Goal: Check status: Check status

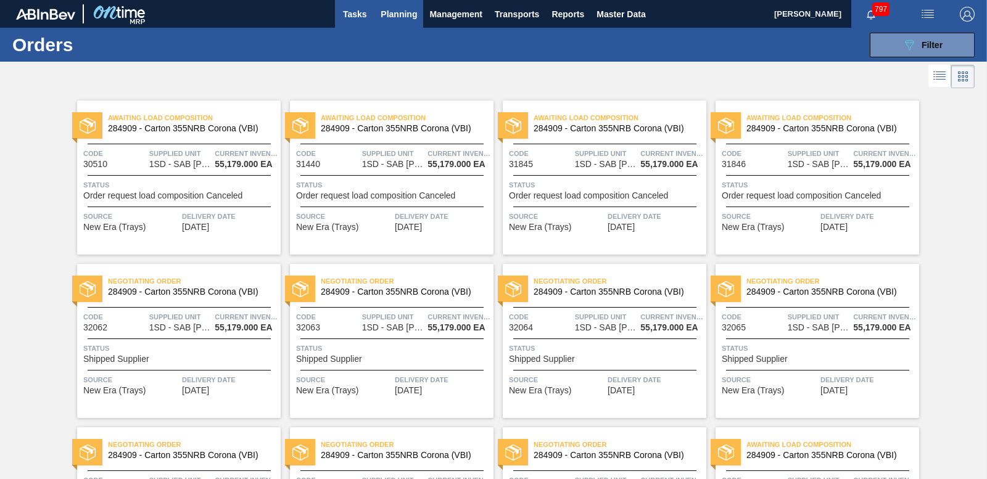
drag, startPoint x: 947, startPoint y: 51, endPoint x: 347, endPoint y: 5, distance: 601.3
click at [946, 51] on button "089F7B8B-B2A5-4AFE-B5C0-19BA573D28AC Filter" at bounding box center [922, 45] width 105 height 25
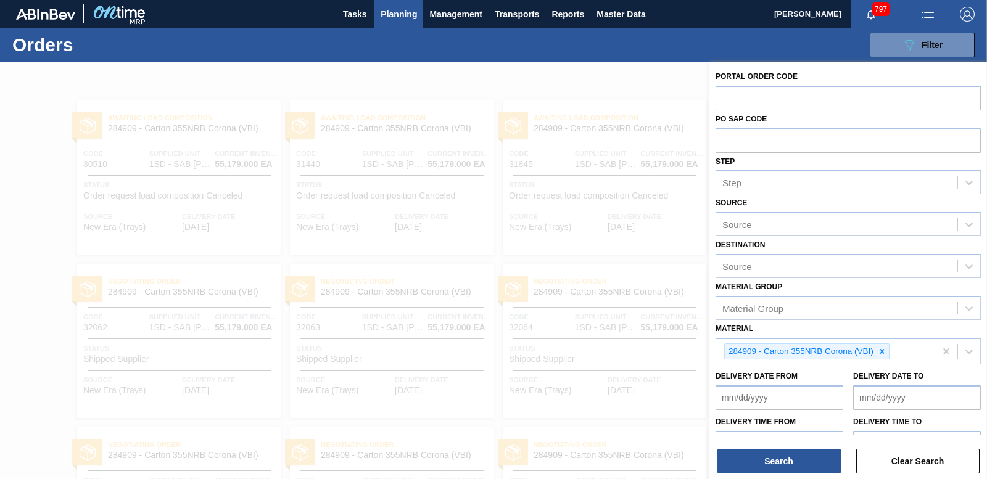
click at [593, 97] on div at bounding box center [493, 301] width 987 height 479
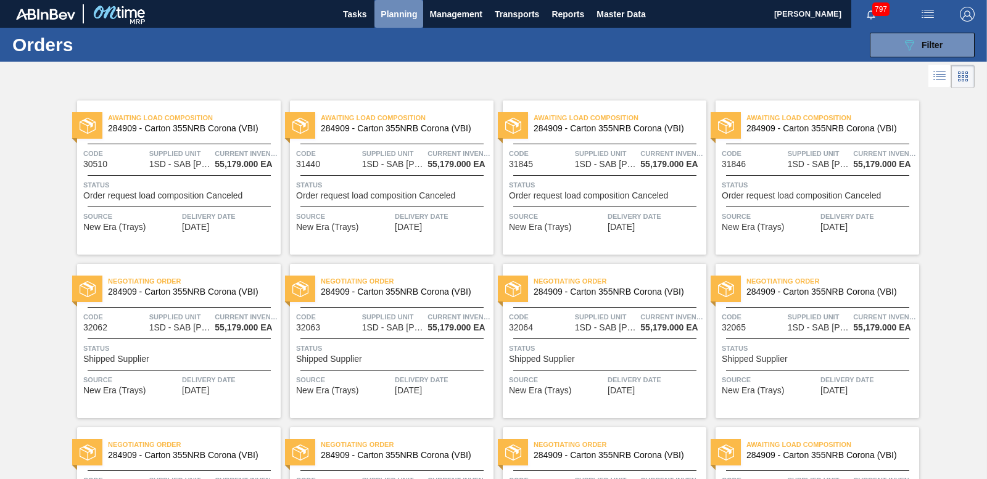
click at [395, 3] on button "Planning" at bounding box center [398, 14] width 49 height 28
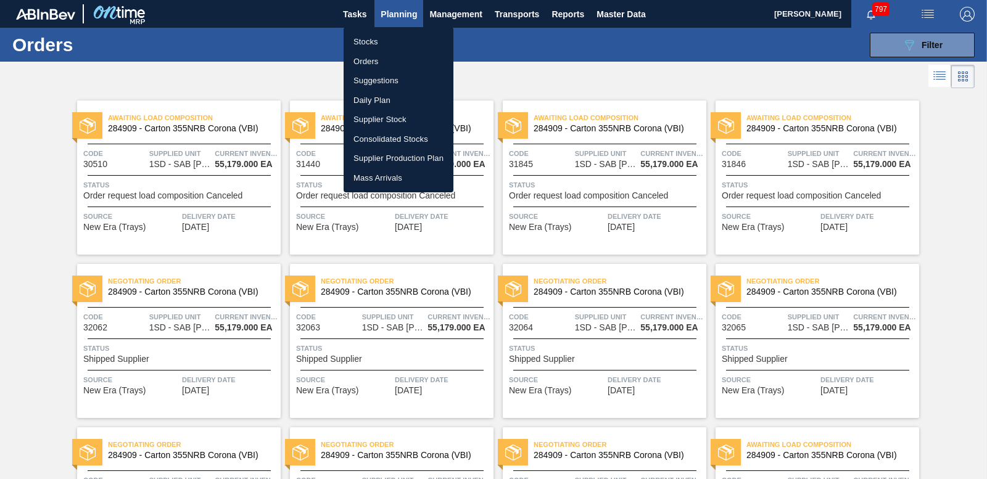
click at [366, 43] on li "Stocks" at bounding box center [399, 42] width 110 height 20
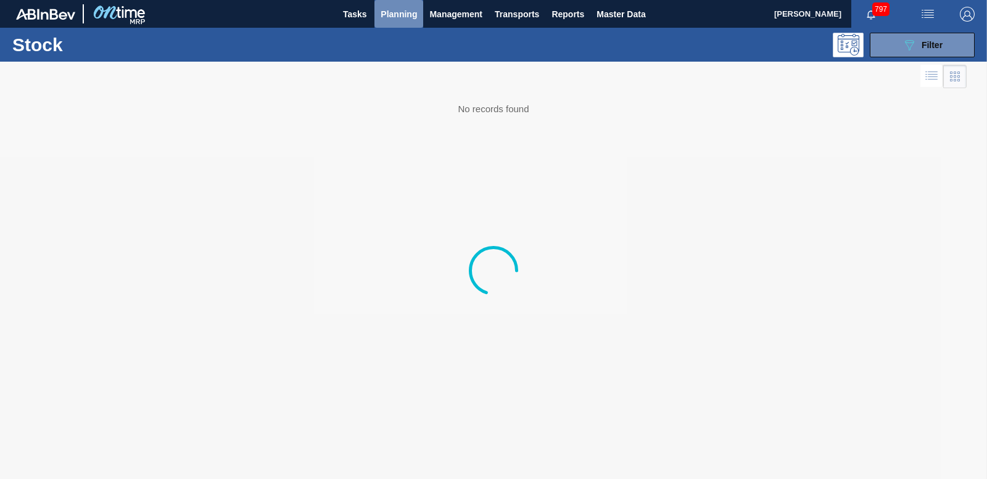
click at [389, 9] on span "Planning" at bounding box center [399, 14] width 36 height 15
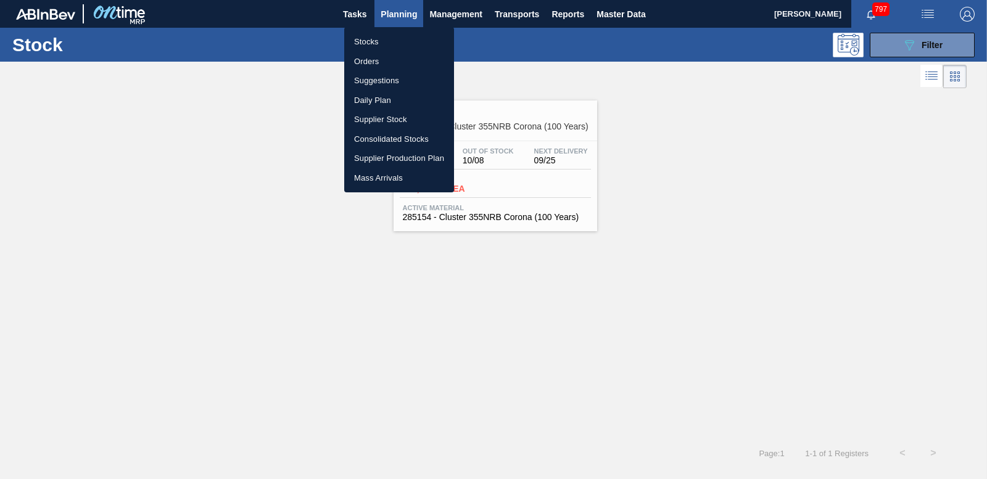
click at [374, 43] on li "Stocks" at bounding box center [399, 42] width 110 height 20
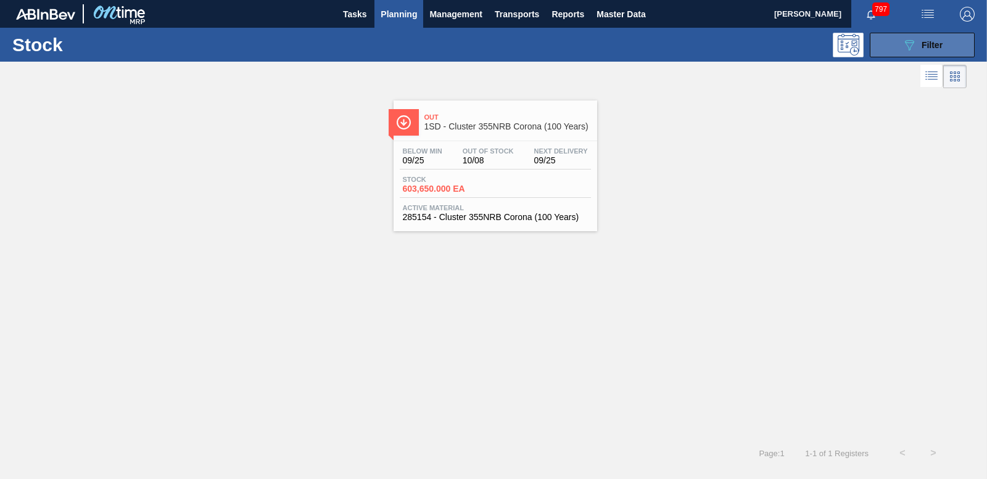
click at [912, 43] on icon "089F7B8B-B2A5-4AFE-B5C0-19BA573D28AC" at bounding box center [909, 45] width 15 height 15
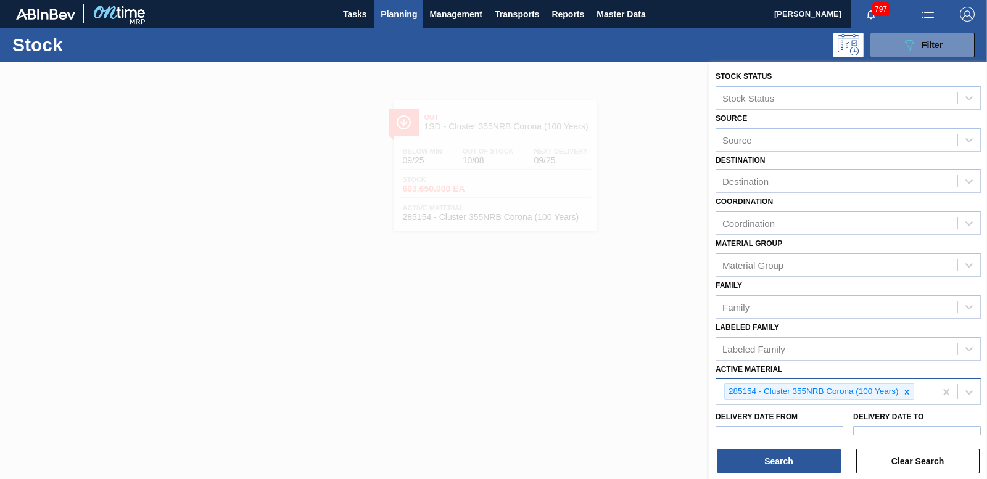
click at [907, 396] on icon at bounding box center [906, 392] width 9 height 9
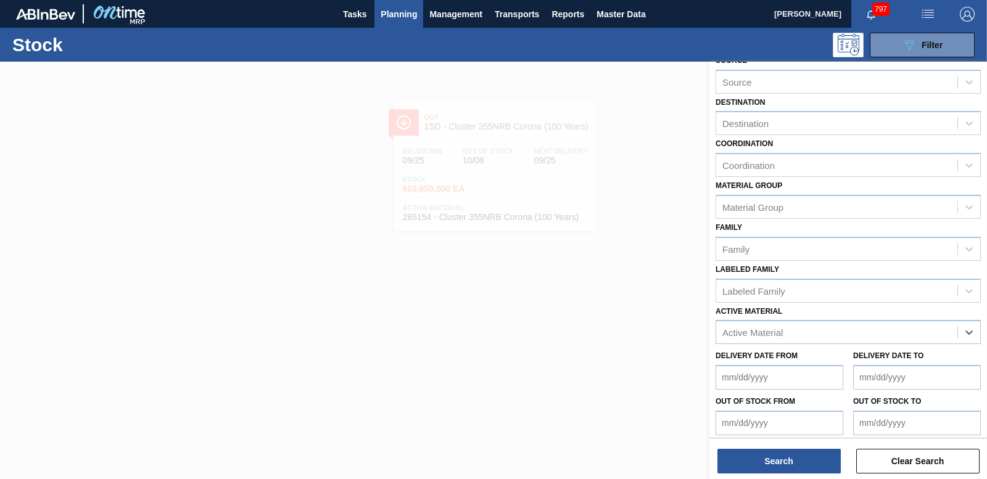
scroll to position [110, 0]
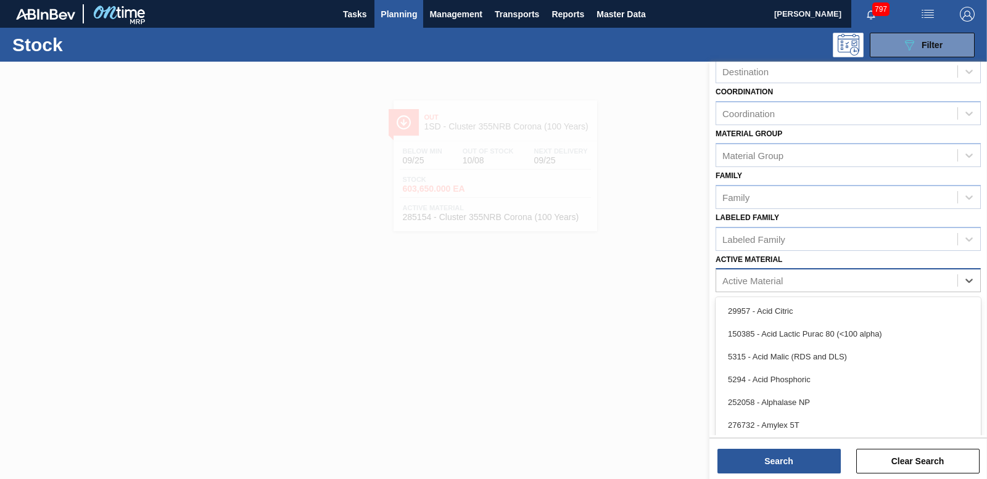
click at [770, 277] on div "Active Material" at bounding box center [752, 281] width 60 height 10
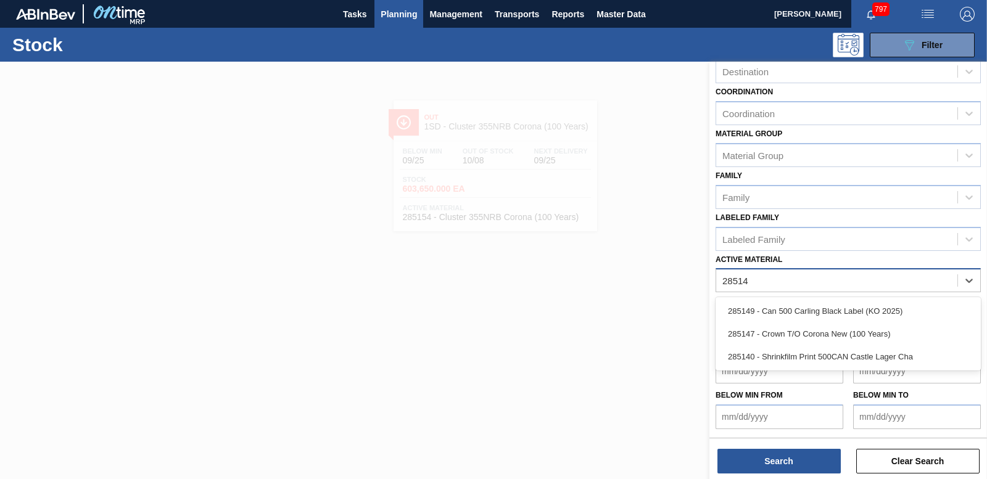
type Material "285140"
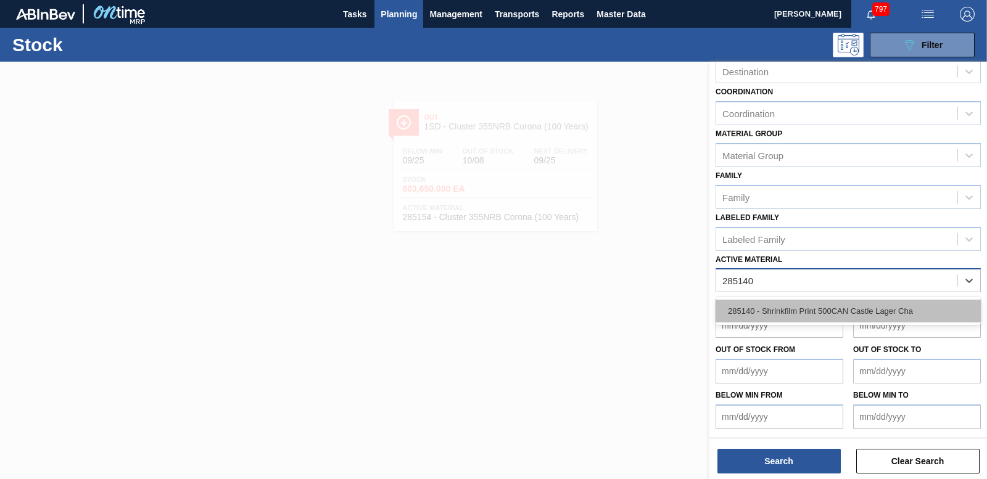
click at [745, 313] on div "285140 - Shrinkfilm Print 500CAN Castle Lager Cha" at bounding box center [847, 311] width 265 height 23
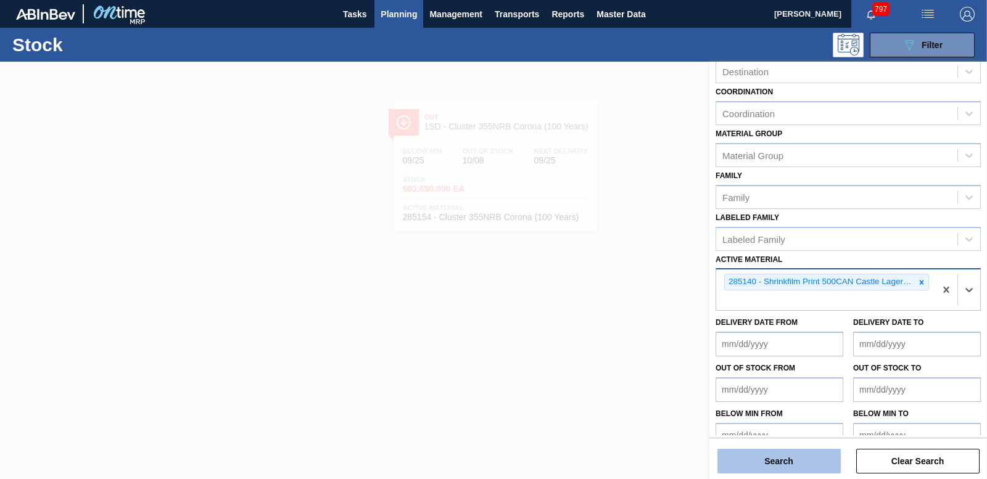
click at [801, 470] on button "Search" at bounding box center [778, 461] width 123 height 25
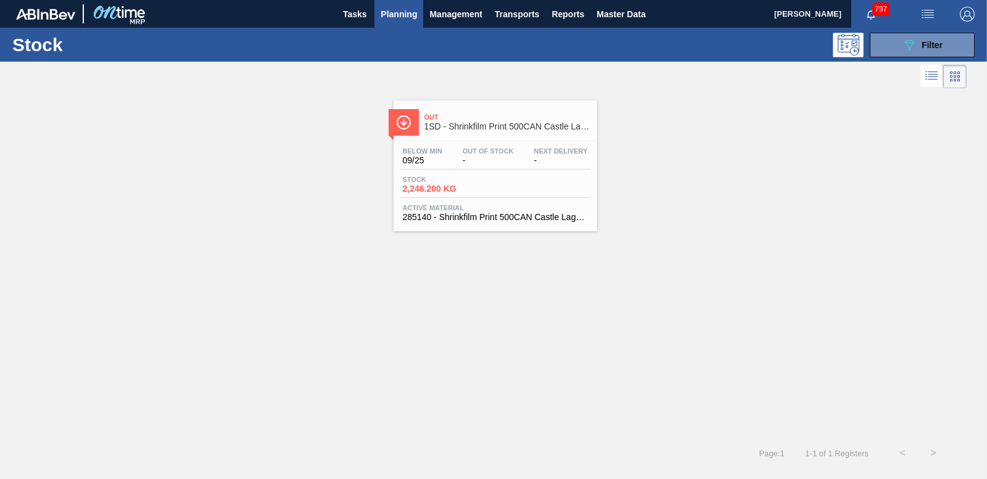
click at [438, 186] on span "2,246.200 KG" at bounding box center [446, 188] width 86 height 9
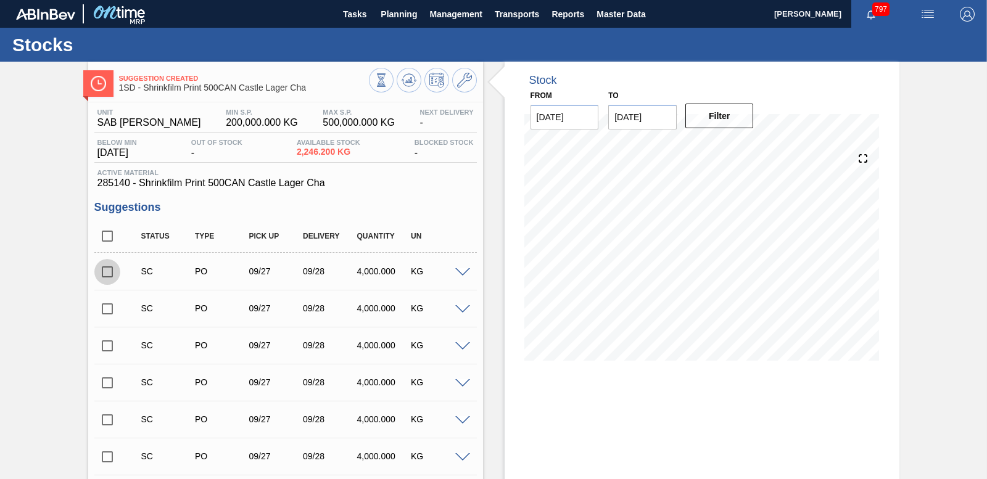
click at [105, 273] on input "checkbox" at bounding box center [107, 272] width 26 height 26
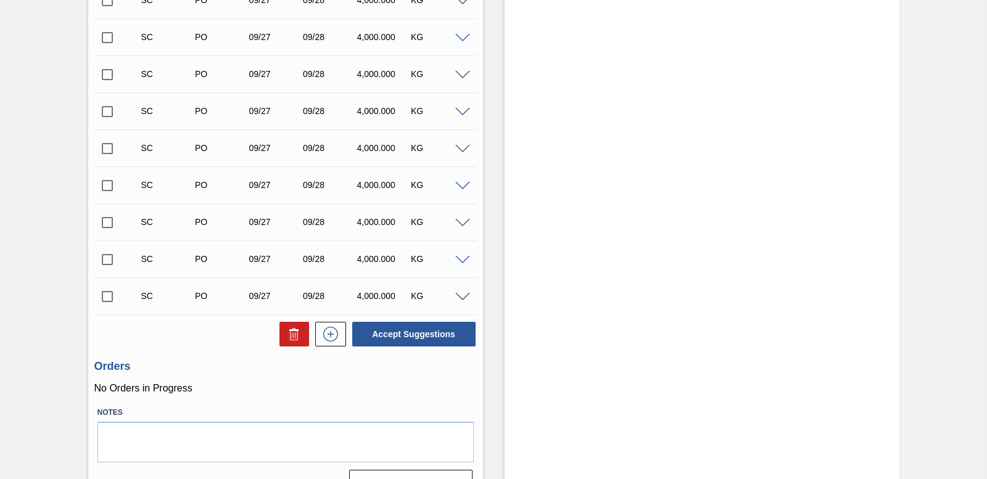
scroll to position [1815, 0]
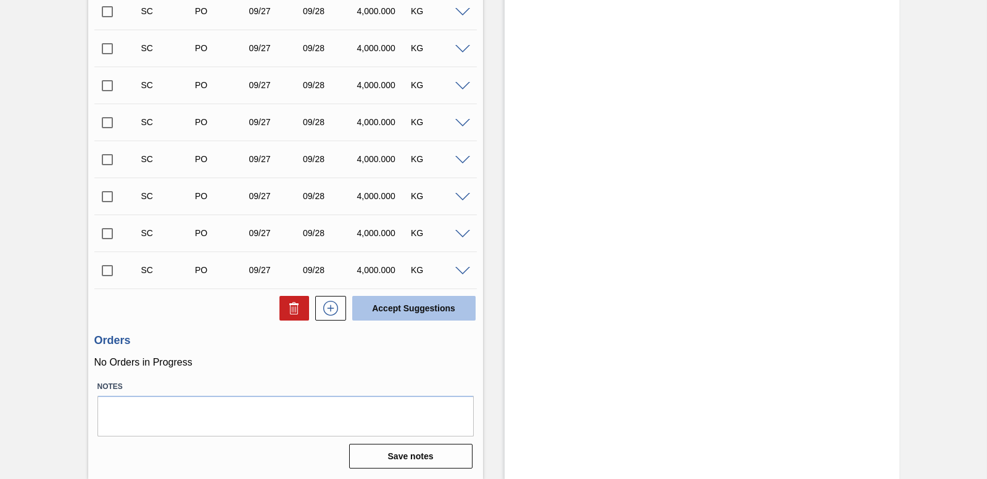
click at [378, 302] on button "Accept Suggestions" at bounding box center [413, 308] width 123 height 25
checkbox input "false"
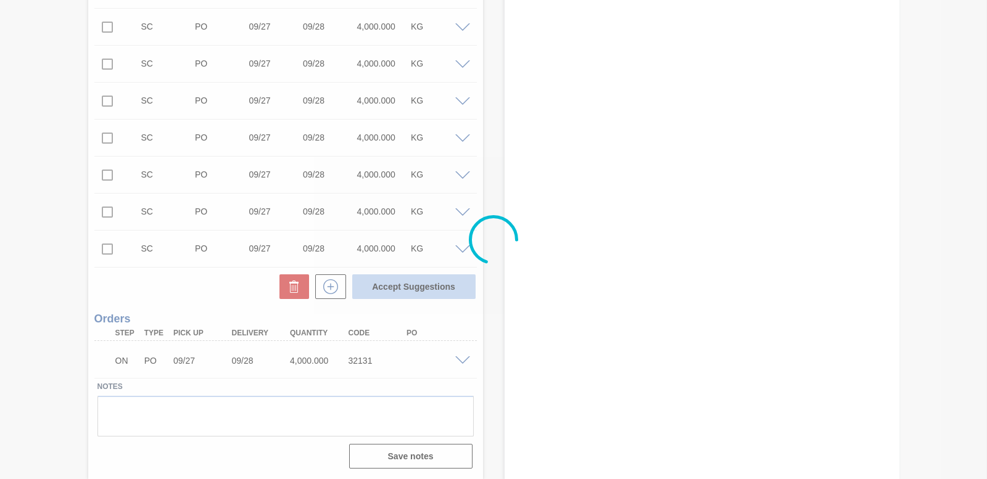
scroll to position [1778, 0]
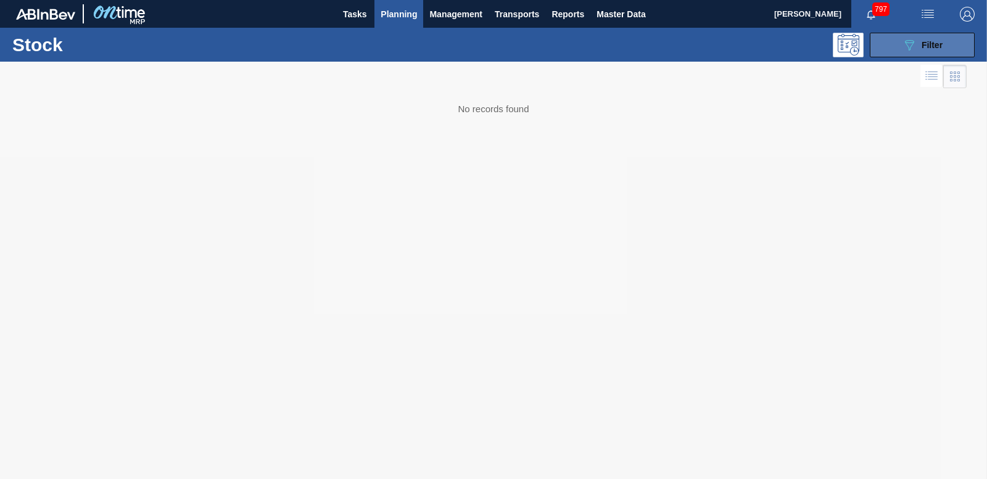
click at [921, 42] on span "Filter" at bounding box center [931, 45] width 21 height 10
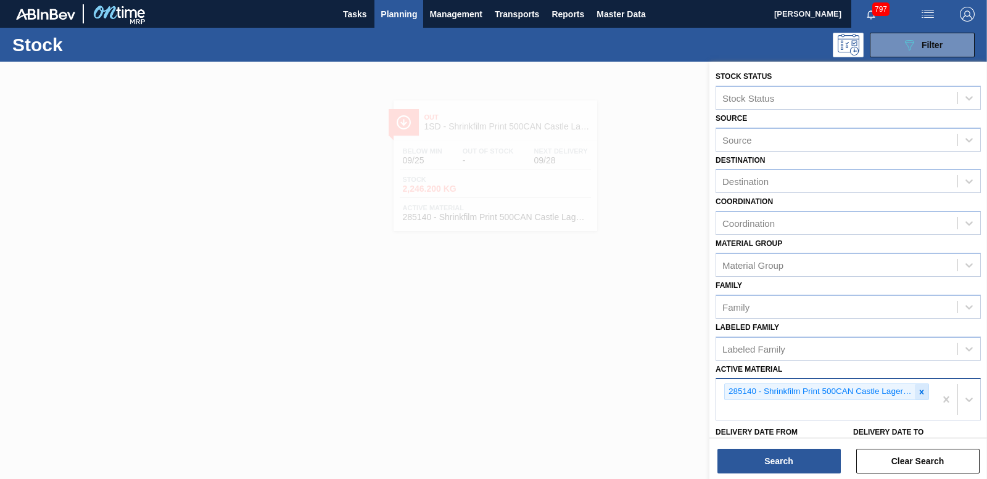
click at [920, 391] on icon at bounding box center [921, 392] width 9 height 9
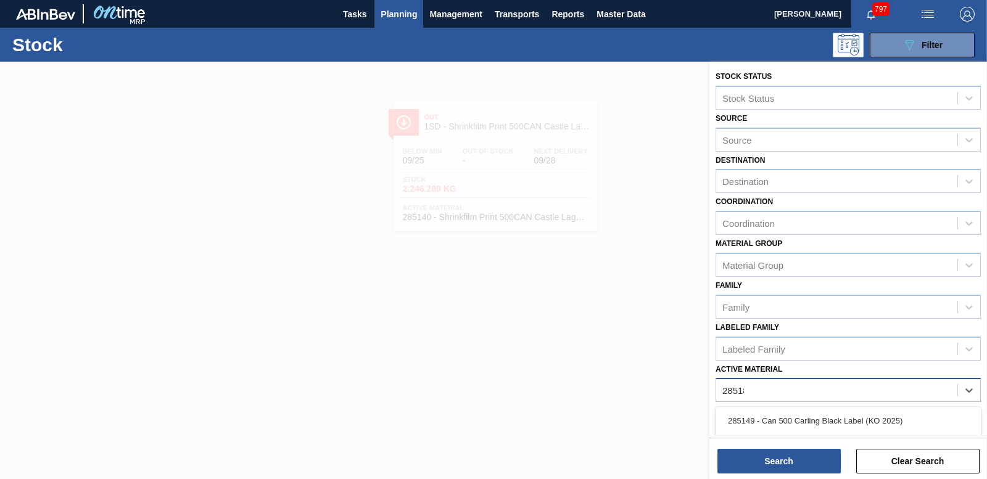
type Material "285188"
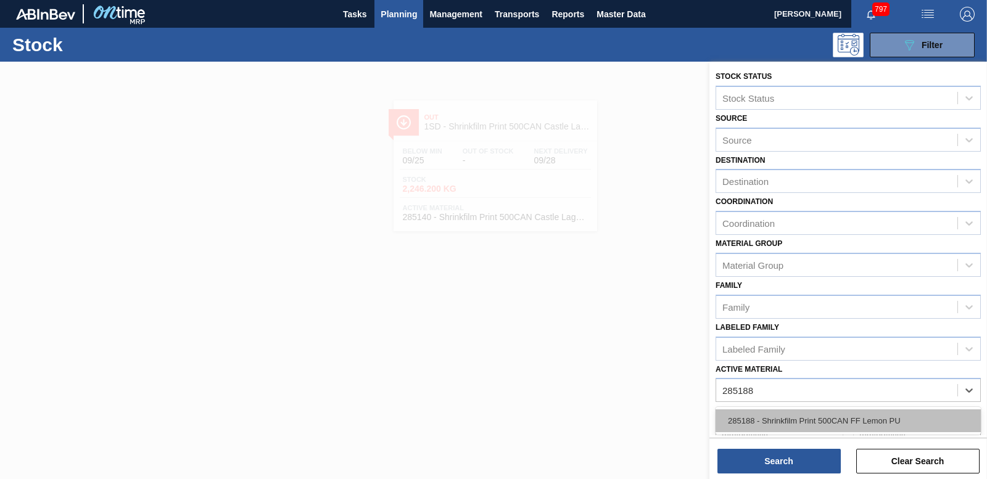
click at [862, 422] on div "285188 - Shrinkfilm Print 500CAN FF Lemon PU" at bounding box center [847, 421] width 265 height 23
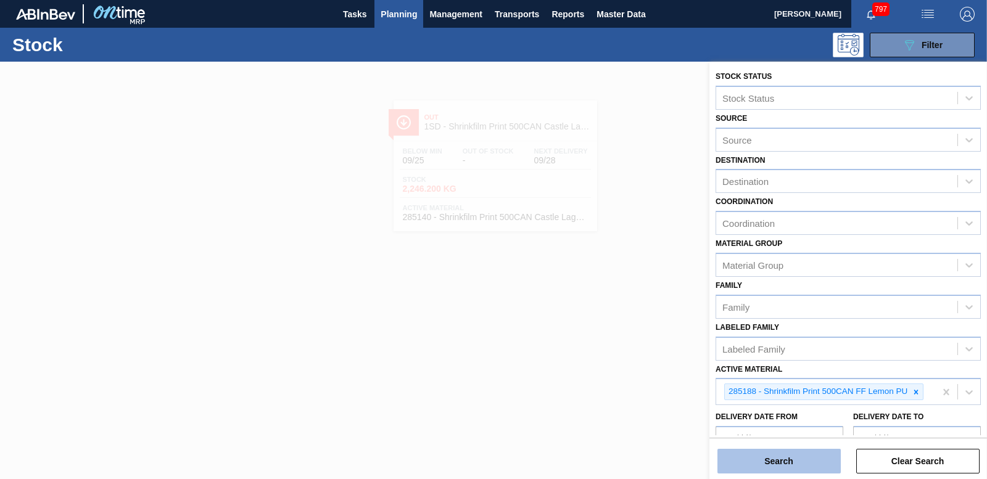
click at [772, 466] on button "Search" at bounding box center [778, 461] width 123 height 25
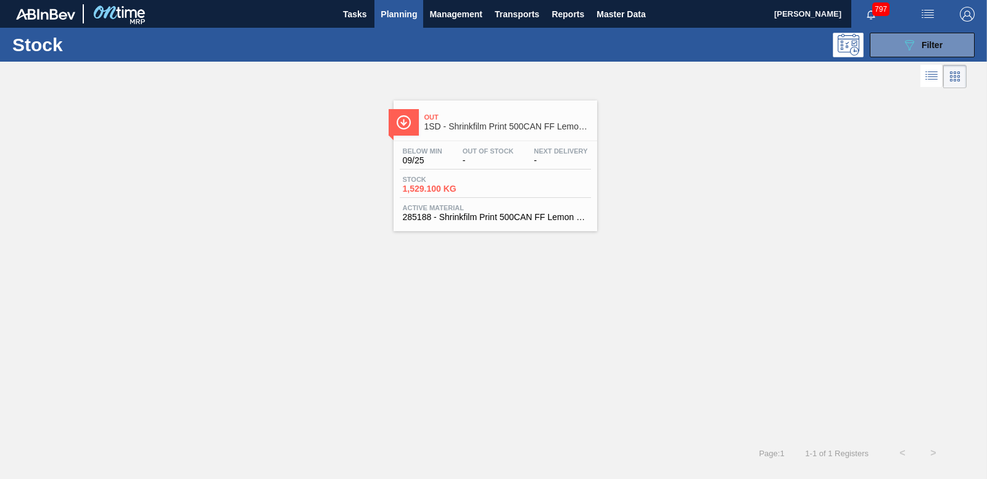
click at [437, 188] on span "1,529.100 KG" at bounding box center [446, 188] width 86 height 9
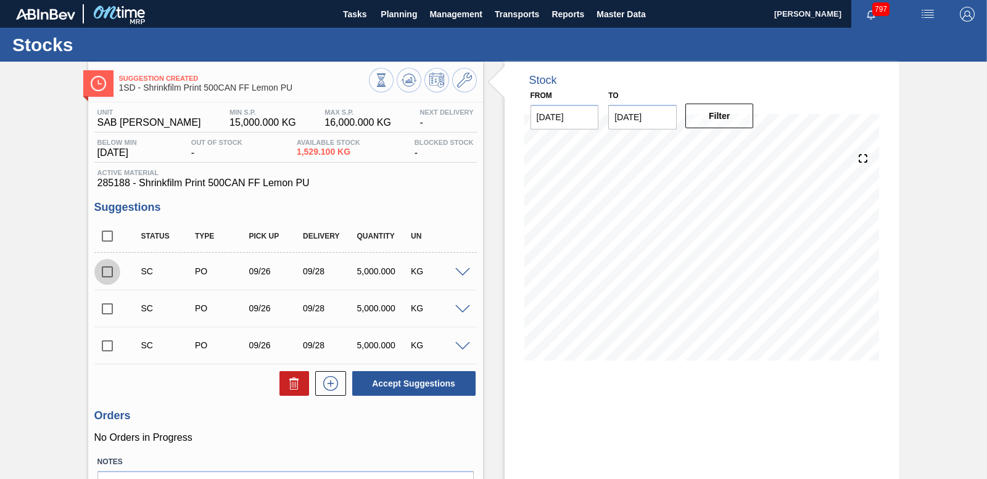
click at [104, 270] on input "checkbox" at bounding box center [107, 272] width 26 height 26
click at [433, 389] on button "Accept Suggestions" at bounding box center [413, 383] width 123 height 25
checkbox input "false"
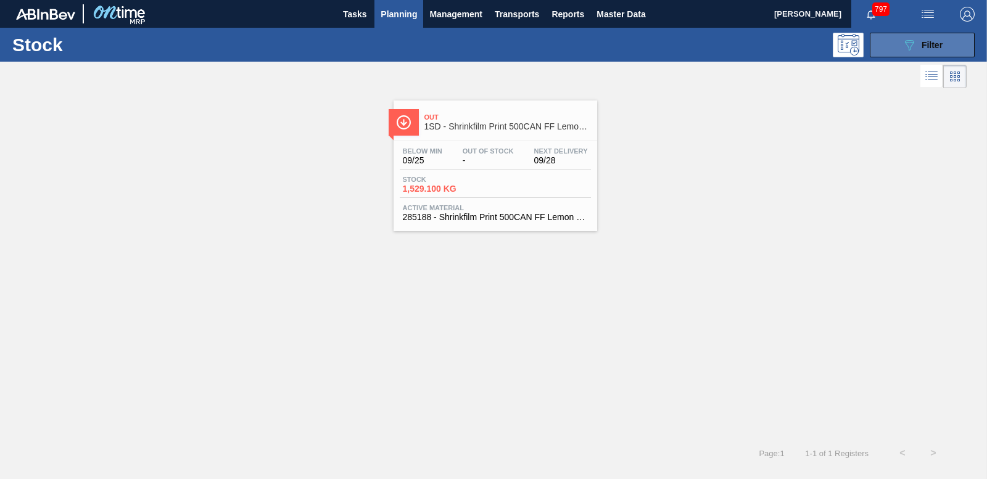
click at [904, 46] on icon "089F7B8B-B2A5-4AFE-B5C0-19BA573D28AC" at bounding box center [909, 45] width 15 height 15
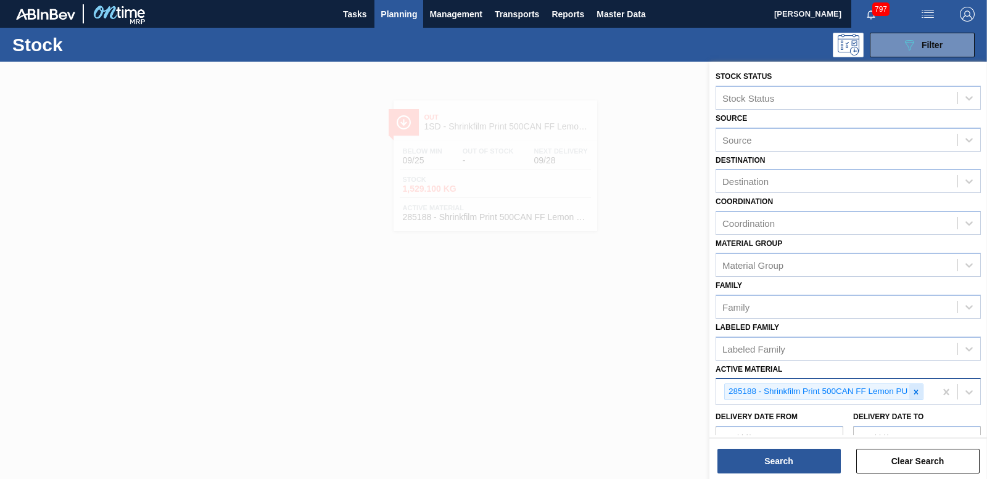
click at [919, 396] on icon at bounding box center [916, 392] width 9 height 9
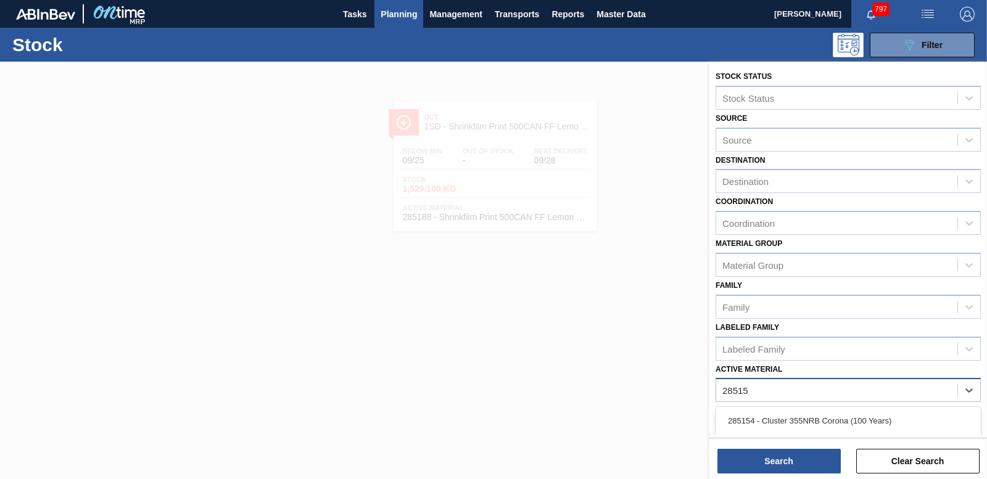
type Material "285151"
click at [862, 424] on div "285151 - Shrink Print 500CAN CBL (KO 2025)" at bounding box center [847, 421] width 265 height 23
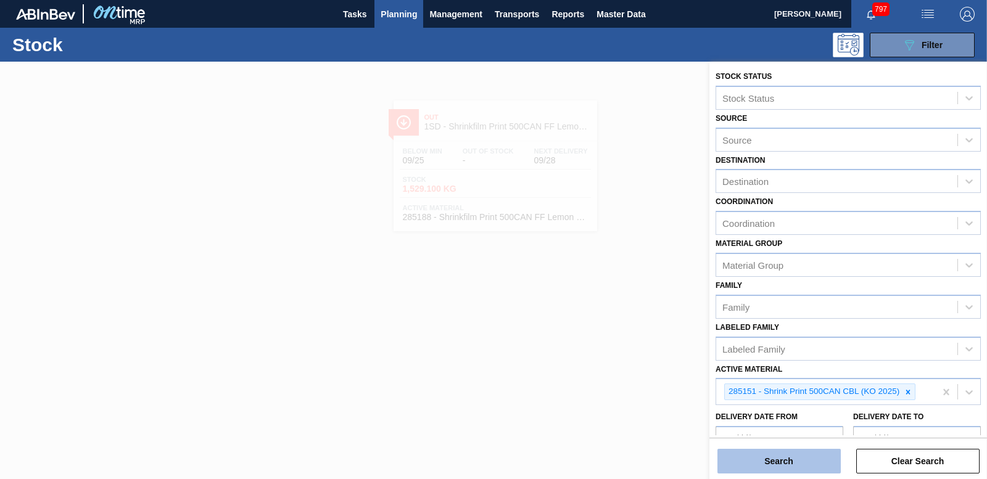
click at [812, 453] on button "Search" at bounding box center [778, 461] width 123 height 25
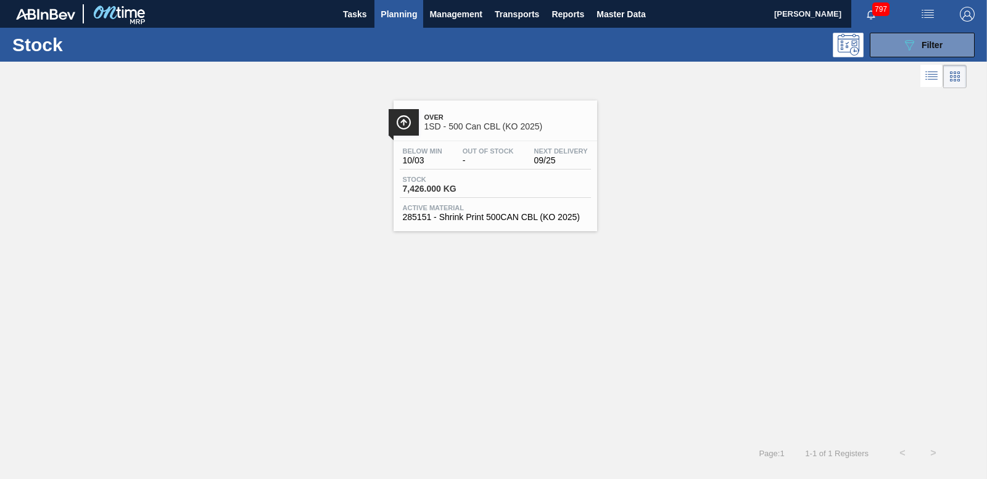
click at [451, 194] on div "Stock 7,426.000 KG" at bounding box center [495, 187] width 191 height 22
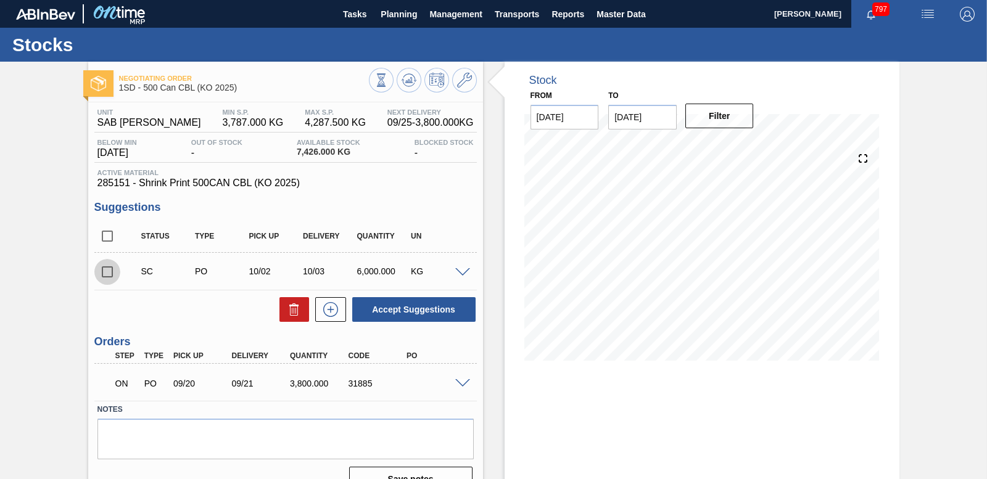
click at [112, 270] on input "checkbox" at bounding box center [107, 272] width 26 height 26
click at [421, 302] on button "Accept Suggestions" at bounding box center [413, 309] width 123 height 25
checkbox input "false"
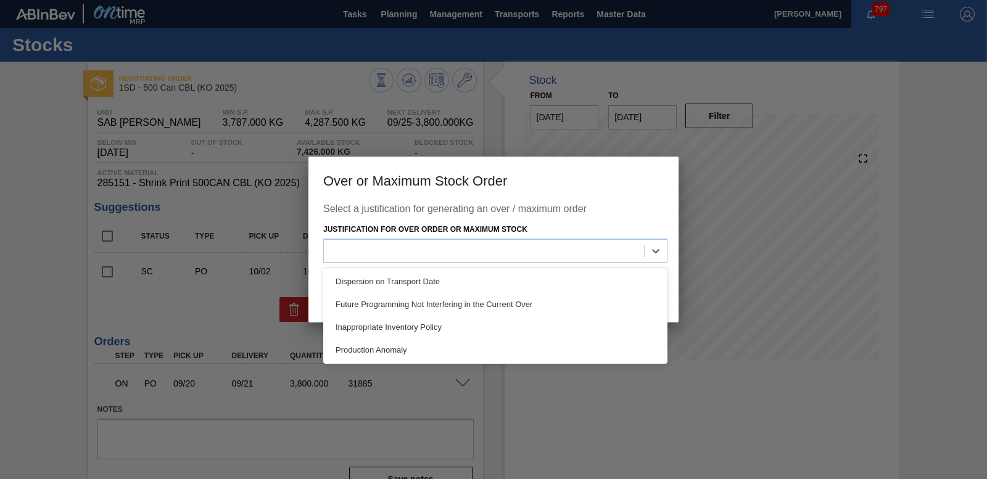
drag, startPoint x: 654, startPoint y: 252, endPoint x: 598, endPoint y: 264, distance: 57.5
click at [654, 251] on icon at bounding box center [655, 251] width 7 height 4
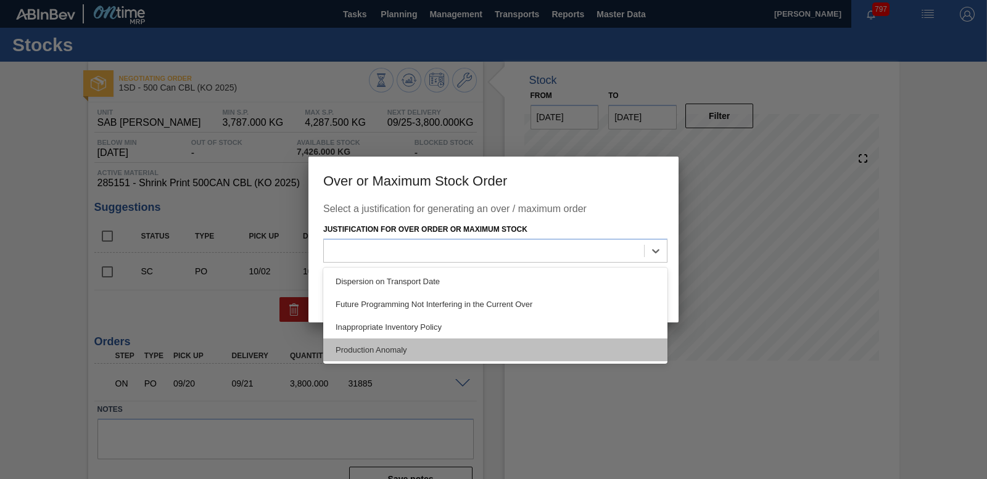
click at [379, 353] on div "Production Anomaly" at bounding box center [495, 350] width 344 height 23
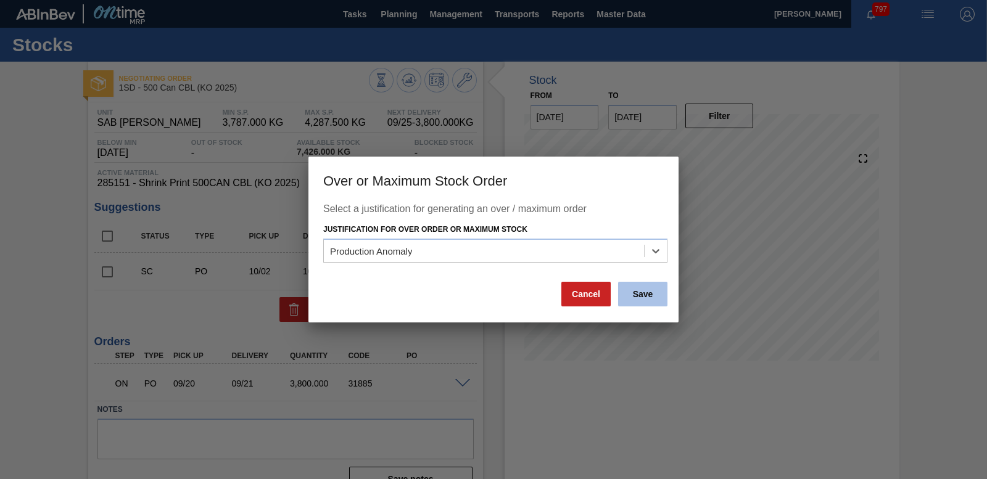
click at [649, 299] on button "Save" at bounding box center [642, 294] width 49 height 25
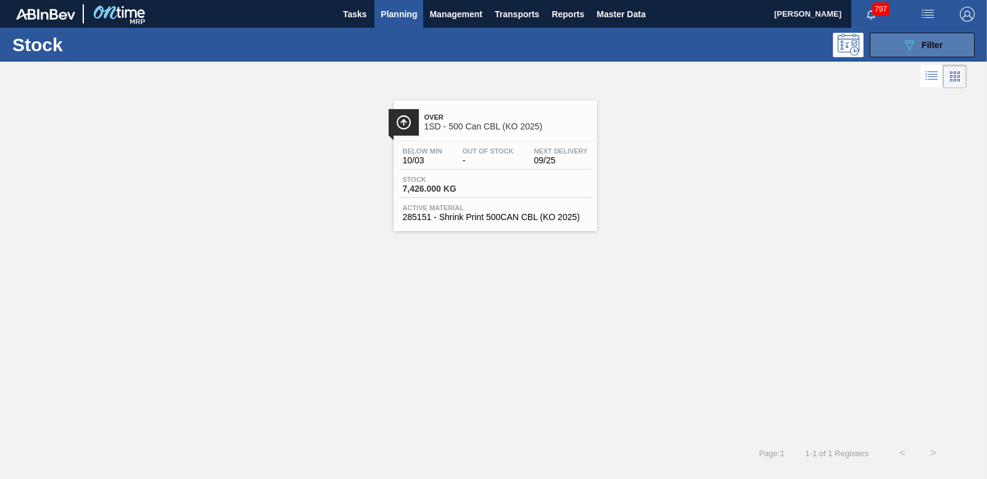
click at [923, 41] on span "Filter" at bounding box center [931, 45] width 21 height 10
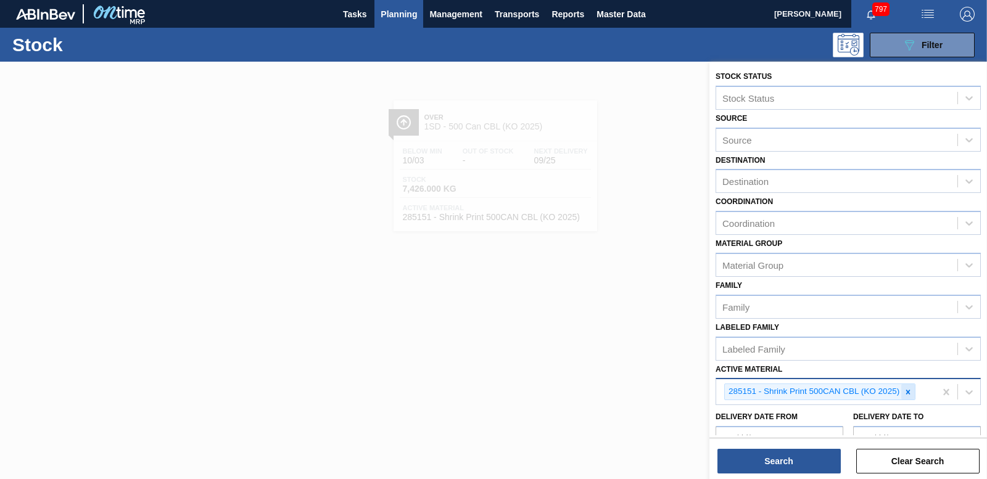
click at [911, 398] on div at bounding box center [908, 391] width 14 height 15
type Material "285207"
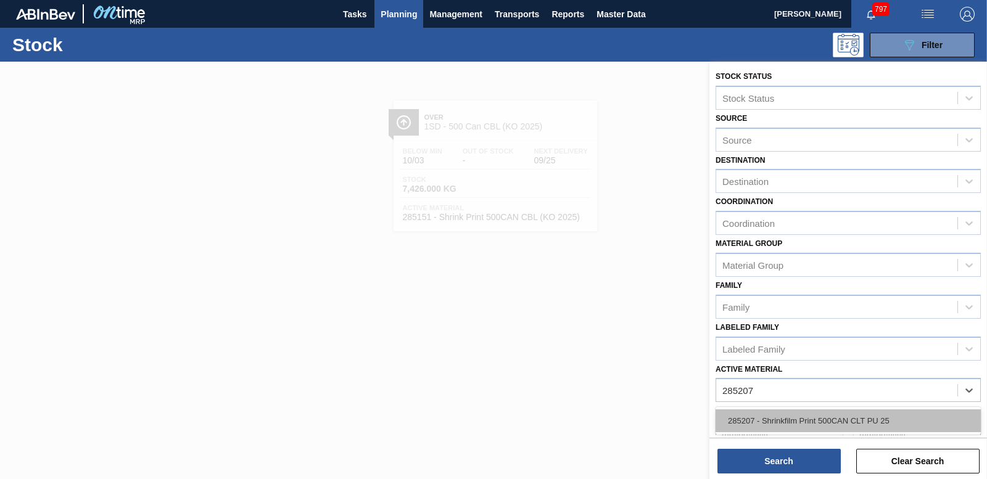
click at [901, 418] on div "285207 - Shrinkfilm Print 500CAN CLT PU 25" at bounding box center [847, 421] width 265 height 23
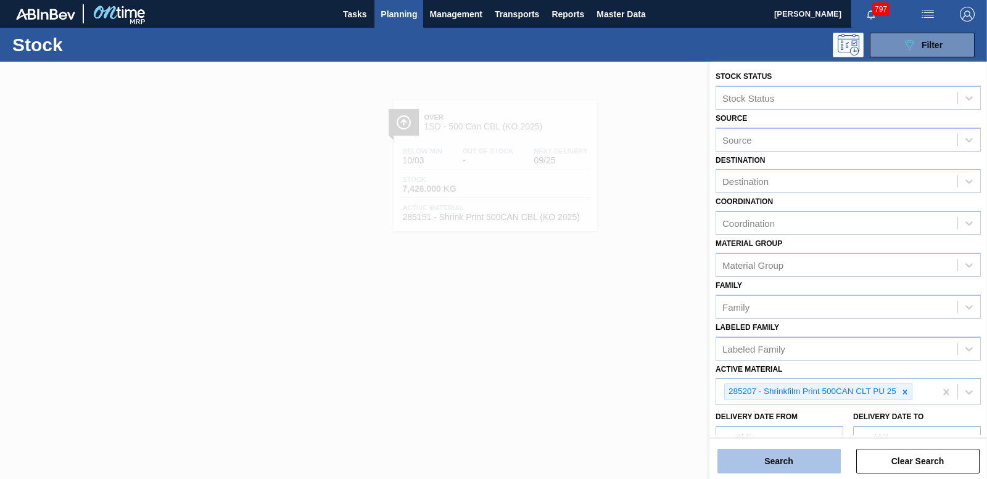
click at [785, 450] on button "Search" at bounding box center [778, 461] width 123 height 25
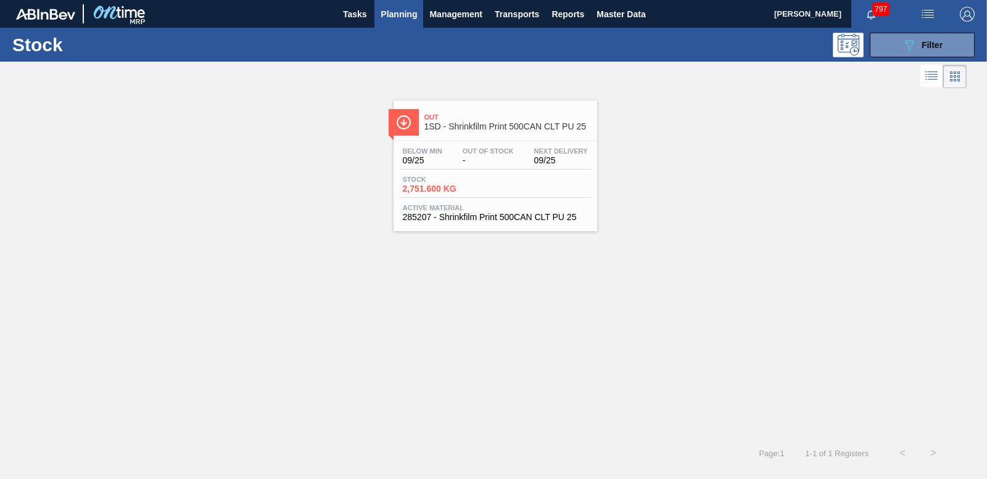
click at [445, 190] on span "2,751.600 KG" at bounding box center [446, 188] width 86 height 9
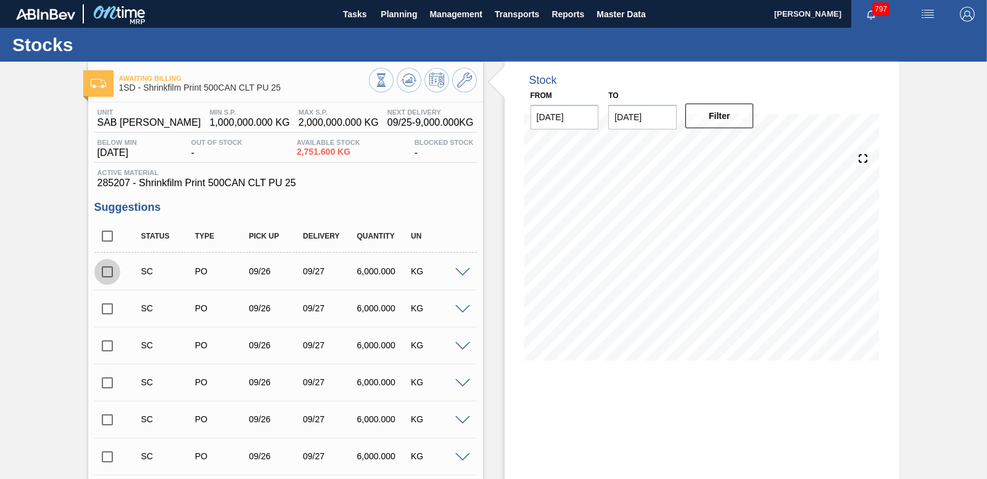
click at [108, 271] on input "checkbox" at bounding box center [107, 272] width 26 height 26
checkbox input "true"
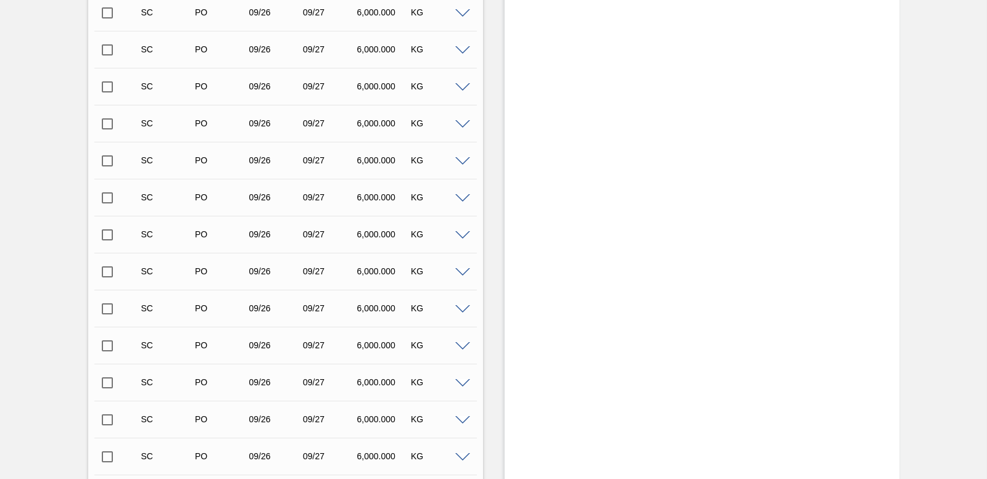
scroll to position [12272, 0]
